Goal: Information Seeking & Learning: Learn about a topic

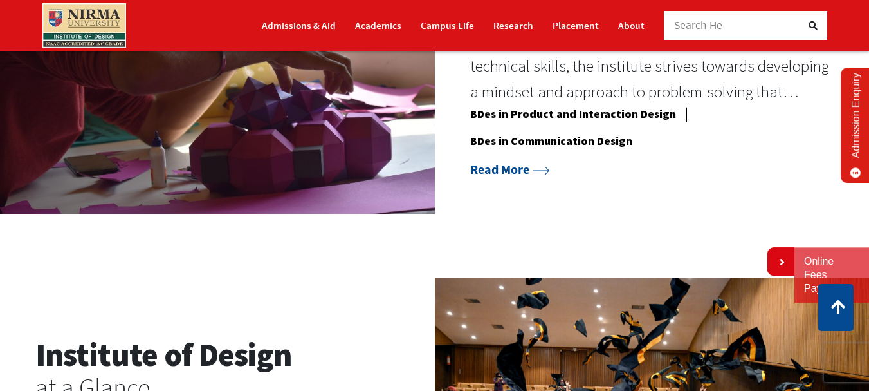
scroll to position [1094, 0]
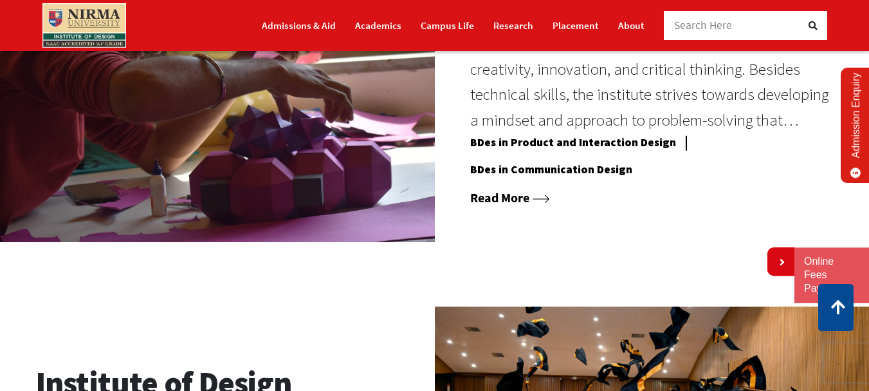
click at [534, 205] on link "Read More" at bounding box center [510, 197] width 80 height 16
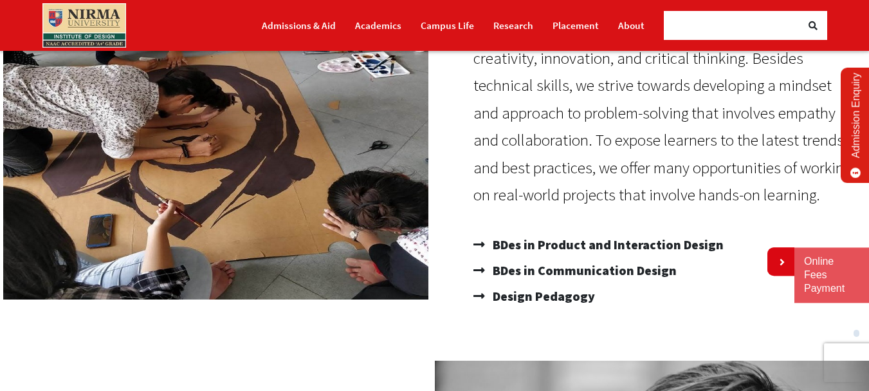
scroll to position [322, 0]
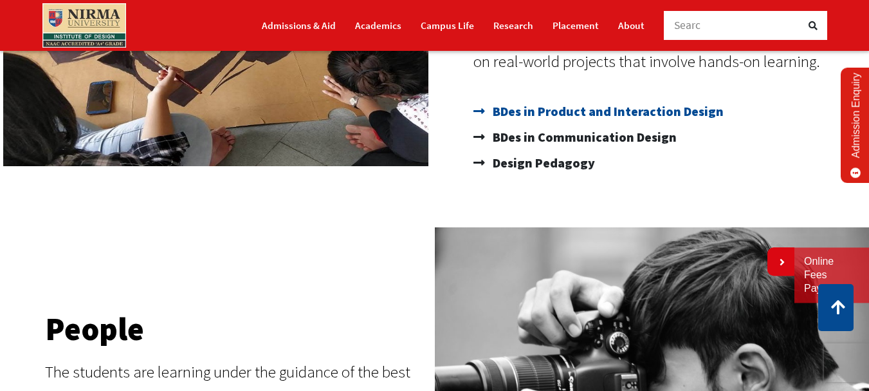
click at [559, 113] on span "BDes in Product and Interaction Design" at bounding box center [607, 111] width 234 height 26
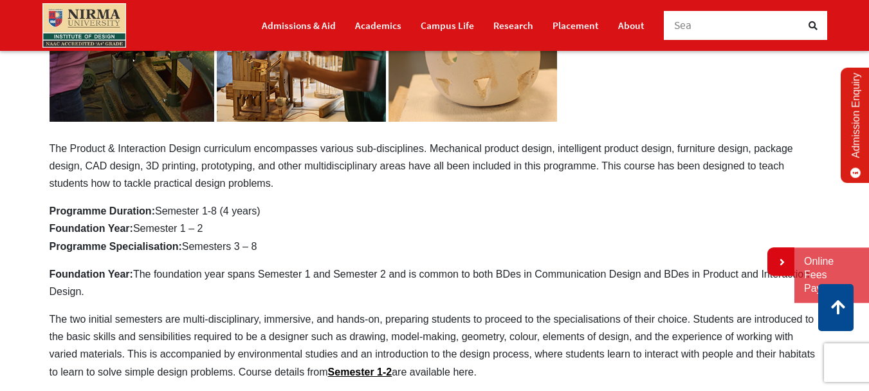
scroll to position [159, 0]
